Goal: Check status: Check status

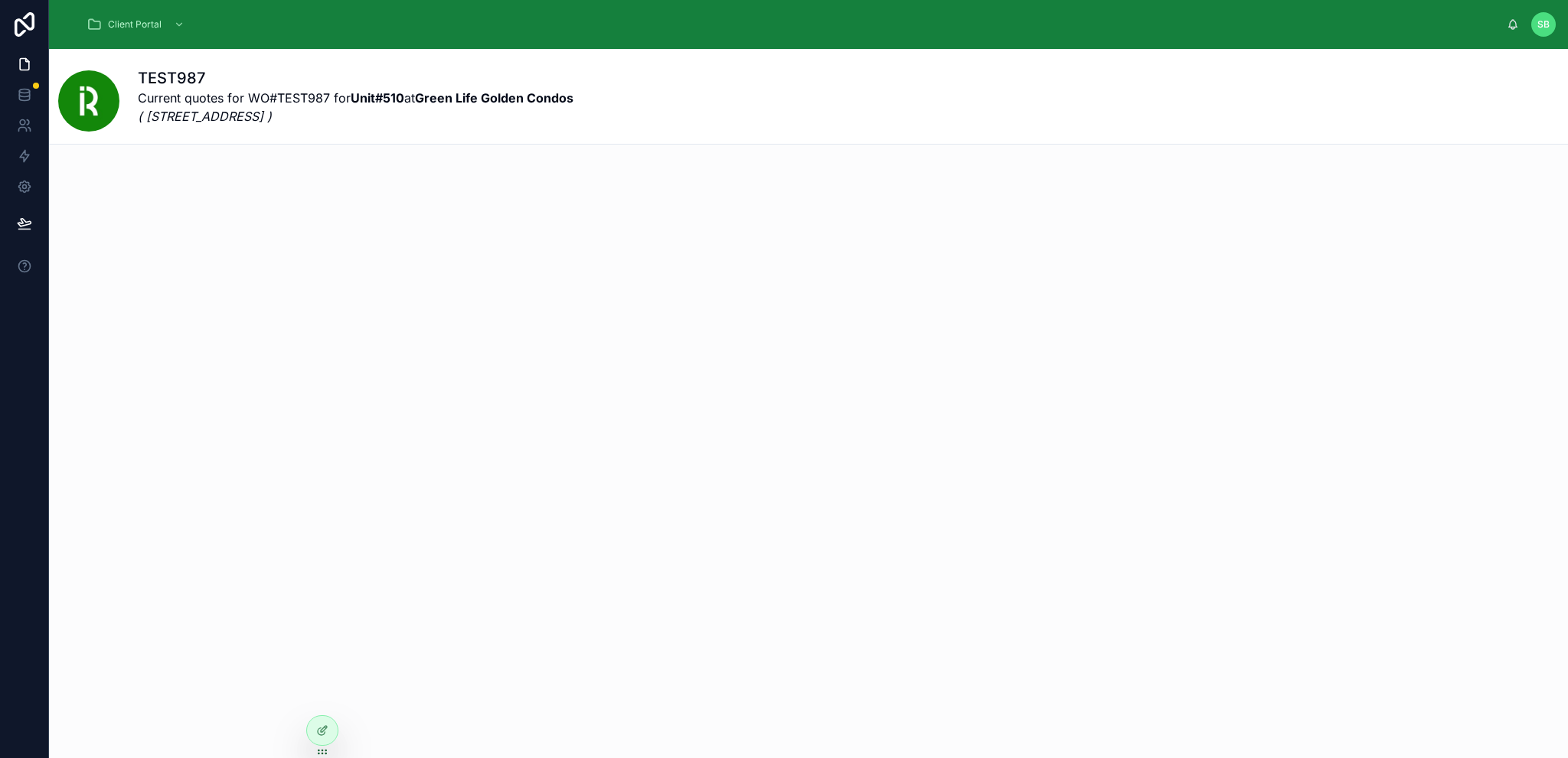
click at [820, 232] on div "TEST987 Current quotes for WO#TEST987 for Unit#510 at [GEOGRAPHIC_DATA] ( [STRE…" at bounding box center [809, 173] width 1519 height 248
